Goal: Information Seeking & Learning: Compare options

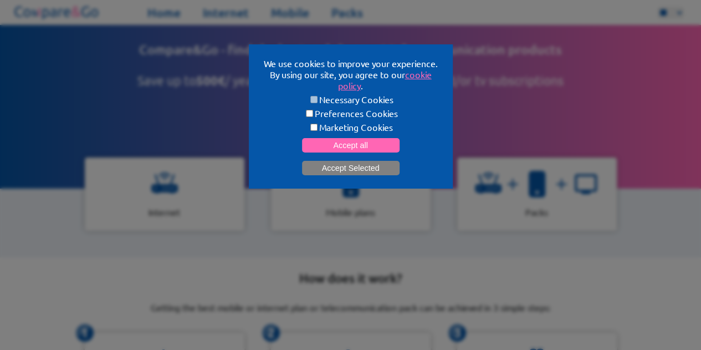
click at [363, 166] on button "Accept Selected" at bounding box center [351, 168] width 98 height 14
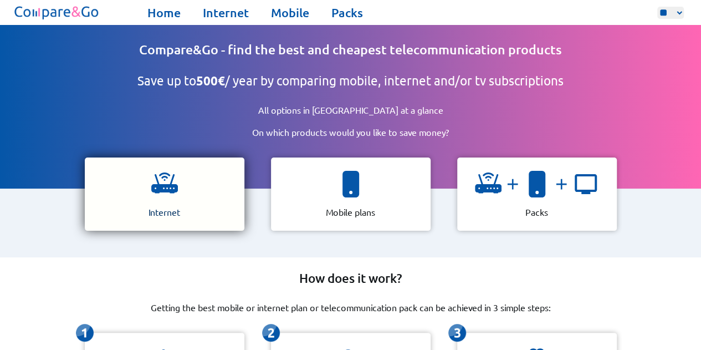
click at [170, 182] on img at bounding box center [164, 184] width 27 height 27
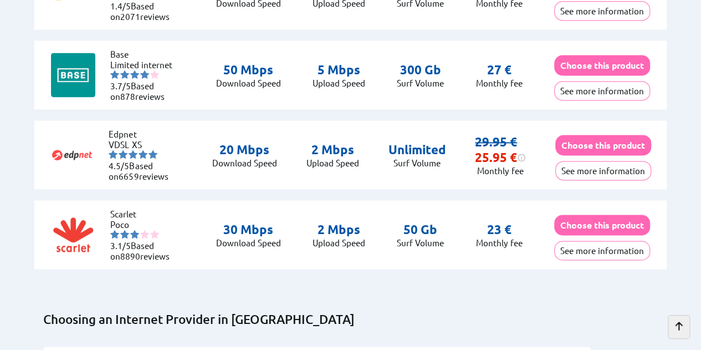
scroll to position [2937, 0]
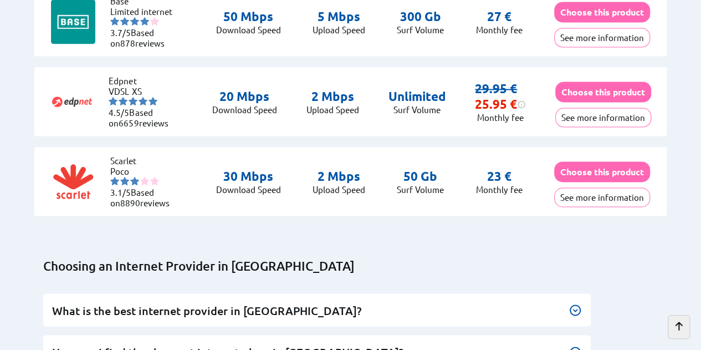
click at [600, 117] on button "See more information" at bounding box center [603, 116] width 96 height 19
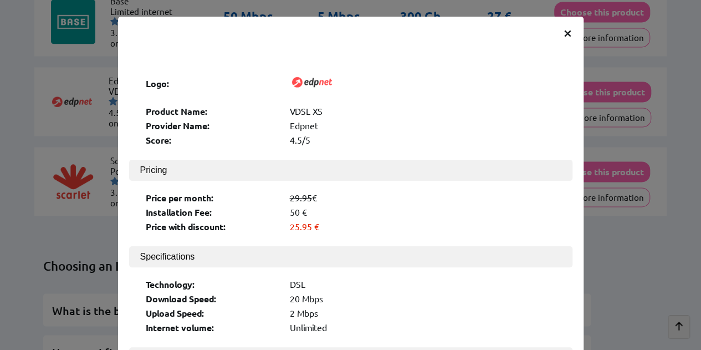
click at [563, 30] on span "×" at bounding box center [567, 32] width 9 height 20
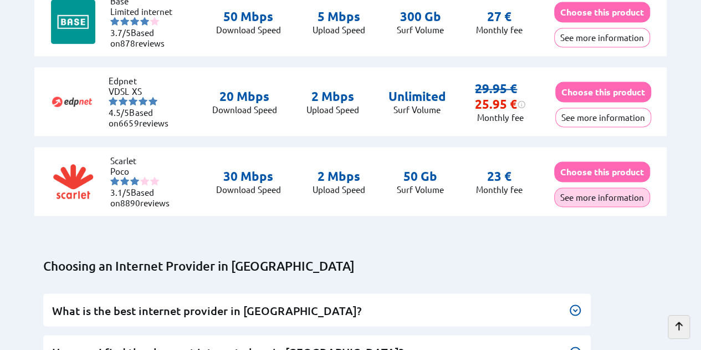
click at [589, 192] on button "See more information" at bounding box center [602, 196] width 96 height 19
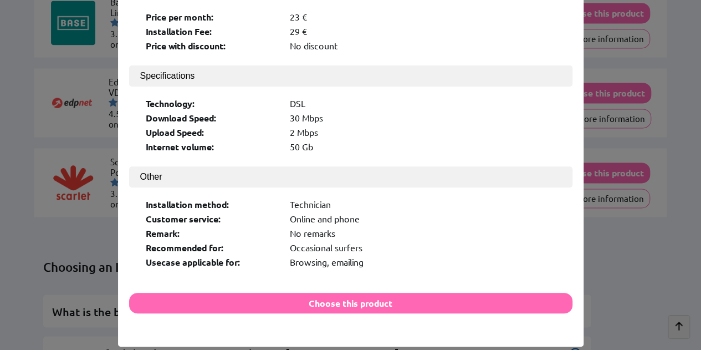
scroll to position [192, 0]
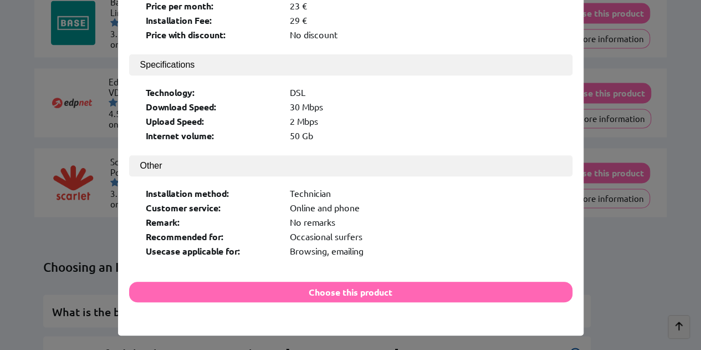
drag, startPoint x: 628, startPoint y: 254, endPoint x: 612, endPoint y: 235, distance: 24.3
click at [628, 253] on div "× Logo: Product Name: Poco Provider Name: [PERSON_NAME] Score: 3.1/5 Pricing Pr…" at bounding box center [350, 175] width 701 height 350
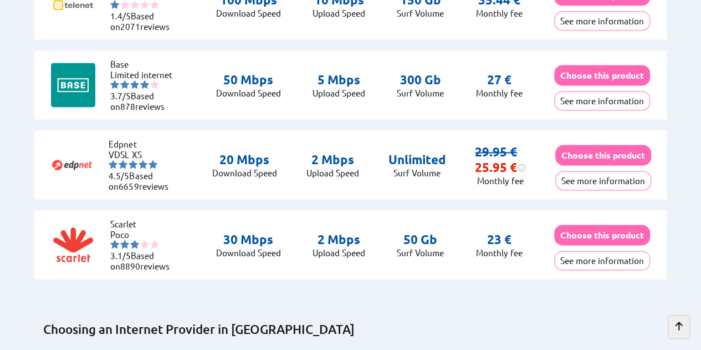
scroll to position [2769, 0]
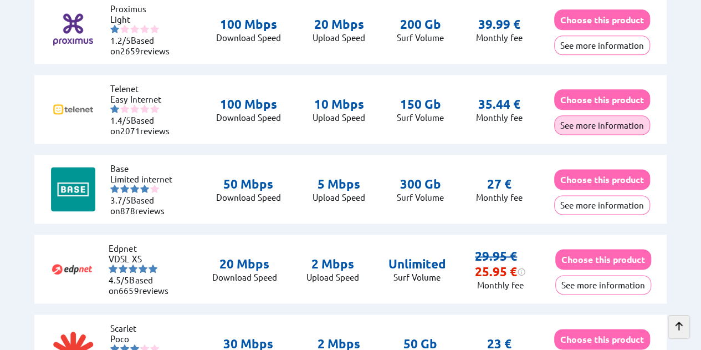
click at [583, 125] on button "See more information" at bounding box center [602, 124] width 96 height 19
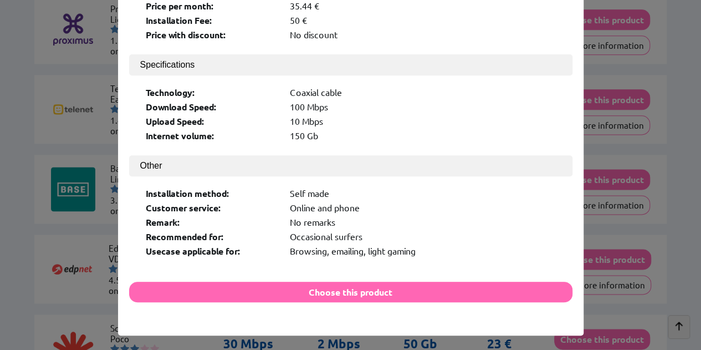
click at [526, 324] on div "× Logo: Product Name: Easy Internet Provider Name: Telenet Score: 1.4/5 Pricing…" at bounding box center [350, 175] width 701 height 350
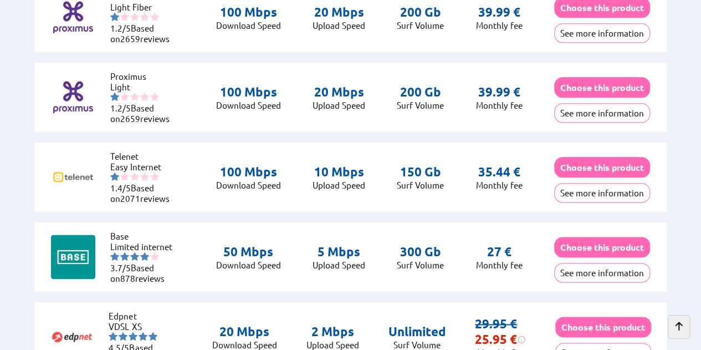
scroll to position [2603, 0]
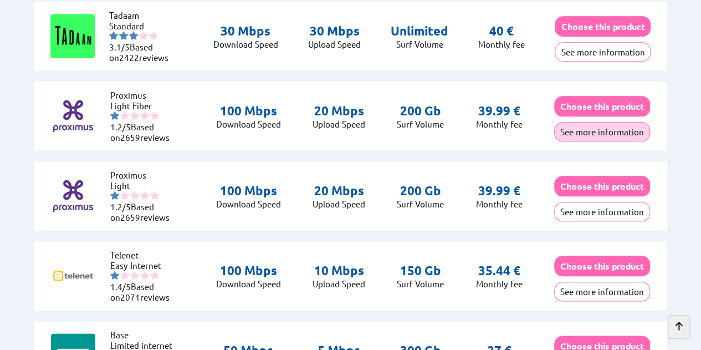
click at [585, 125] on button "See more information" at bounding box center [602, 131] width 96 height 19
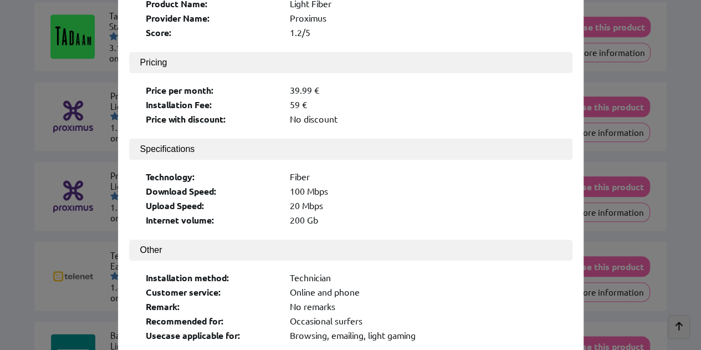
scroll to position [25, 0]
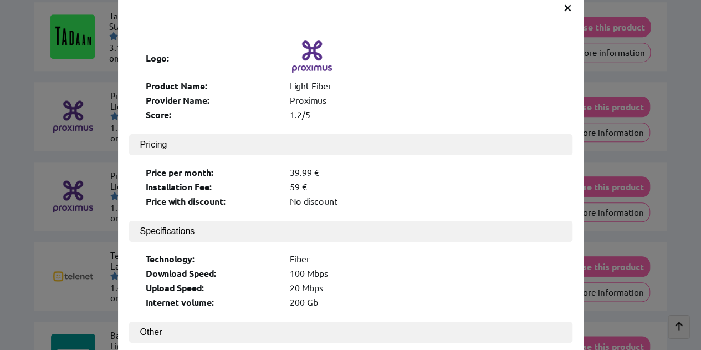
click at [563, 7] on span "×" at bounding box center [567, 7] width 9 height 20
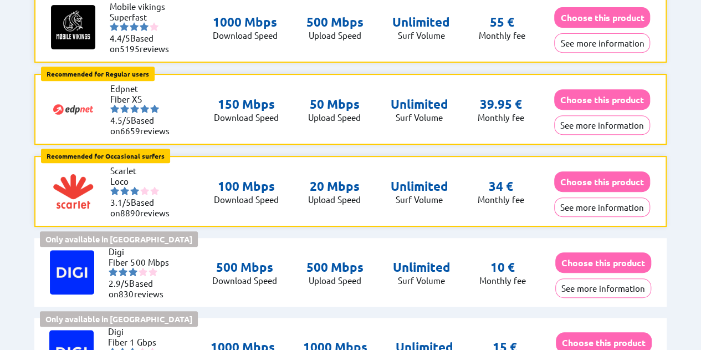
scroll to position [222, 0]
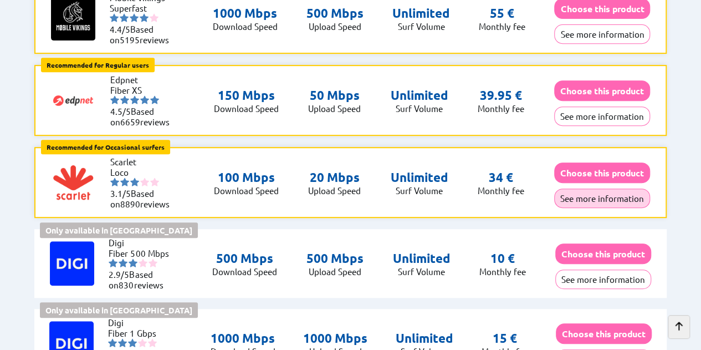
click at [613, 194] on button "See more information" at bounding box center [602, 197] width 96 height 19
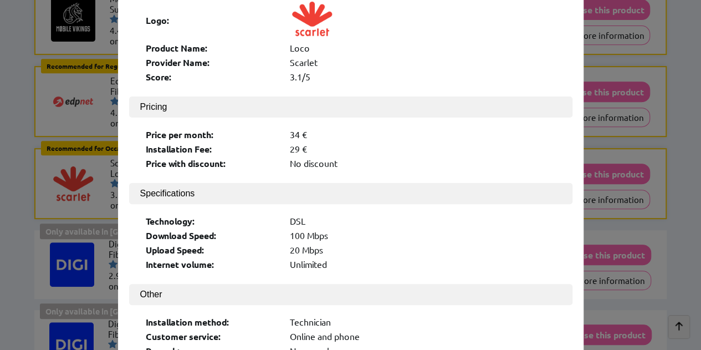
scroll to position [0, 0]
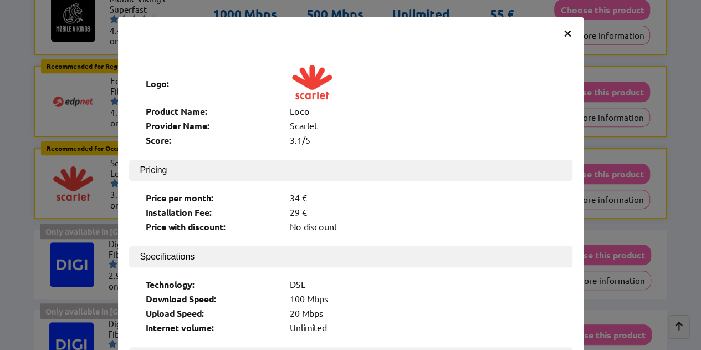
click at [564, 34] on span "×" at bounding box center [567, 32] width 9 height 20
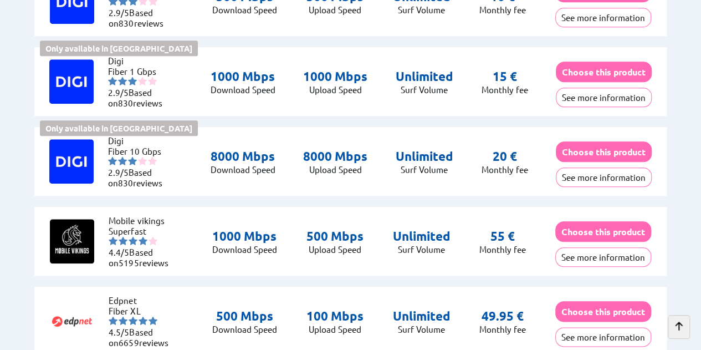
scroll to position [499, 0]
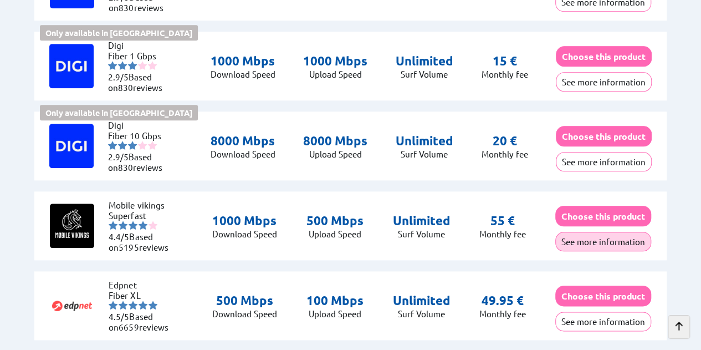
click at [604, 235] on button "See more information" at bounding box center [603, 241] width 96 height 19
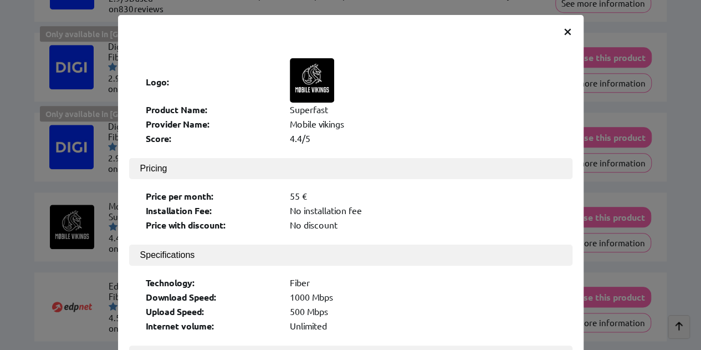
scroll to position [0, 0]
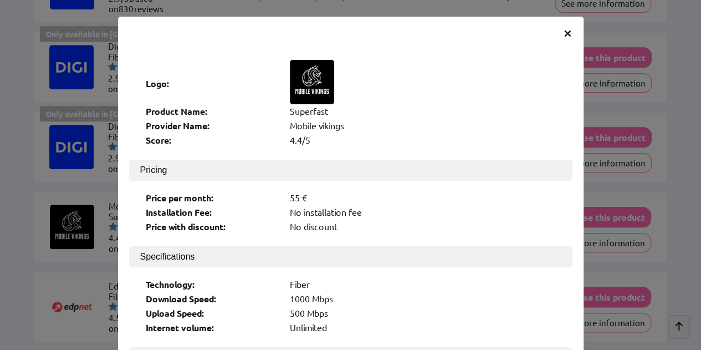
click at [563, 32] on span "×" at bounding box center [567, 32] width 9 height 20
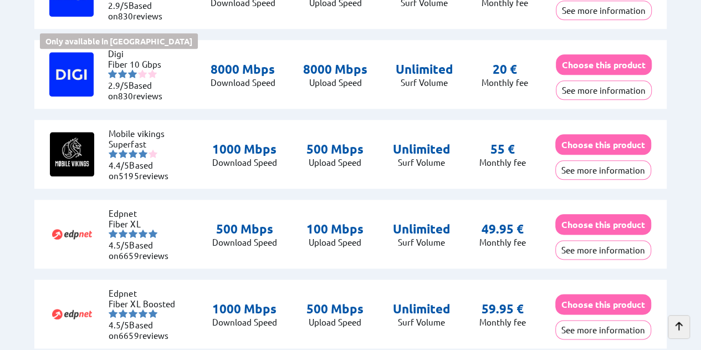
scroll to position [665, 0]
